Goal: Task Accomplishment & Management: Use online tool/utility

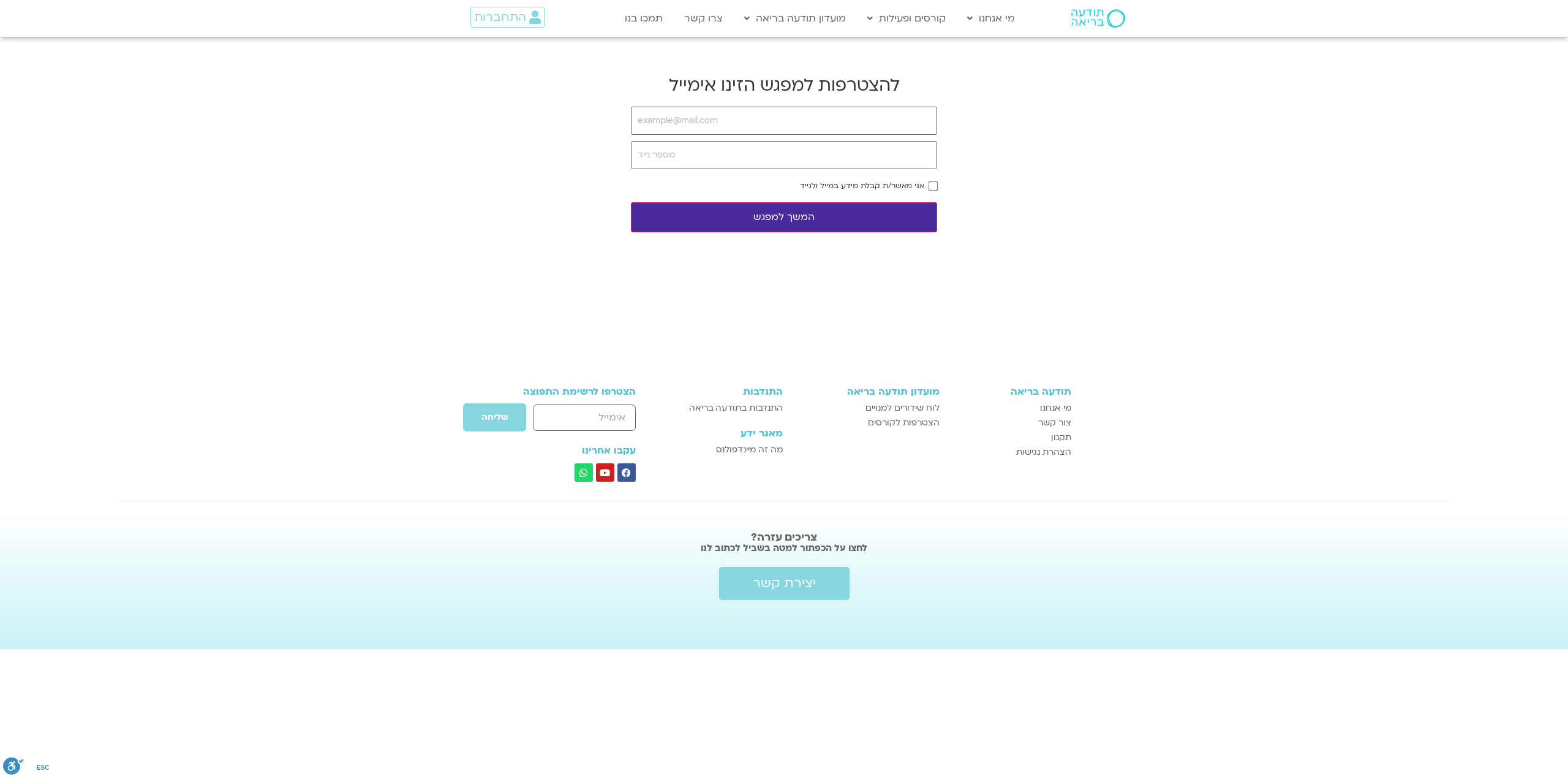
type input "[EMAIL_ADDRESS][DOMAIN_NAME]"
click at [789, 156] on input "tel" at bounding box center [784, 155] width 306 height 28
type input "0547541540"
click at [888, 218] on button "המשך למפגש" at bounding box center [784, 217] width 306 height 30
click at [884, 212] on button "המשך למפגש" at bounding box center [784, 217] width 306 height 30
